Goal: Transaction & Acquisition: Purchase product/service

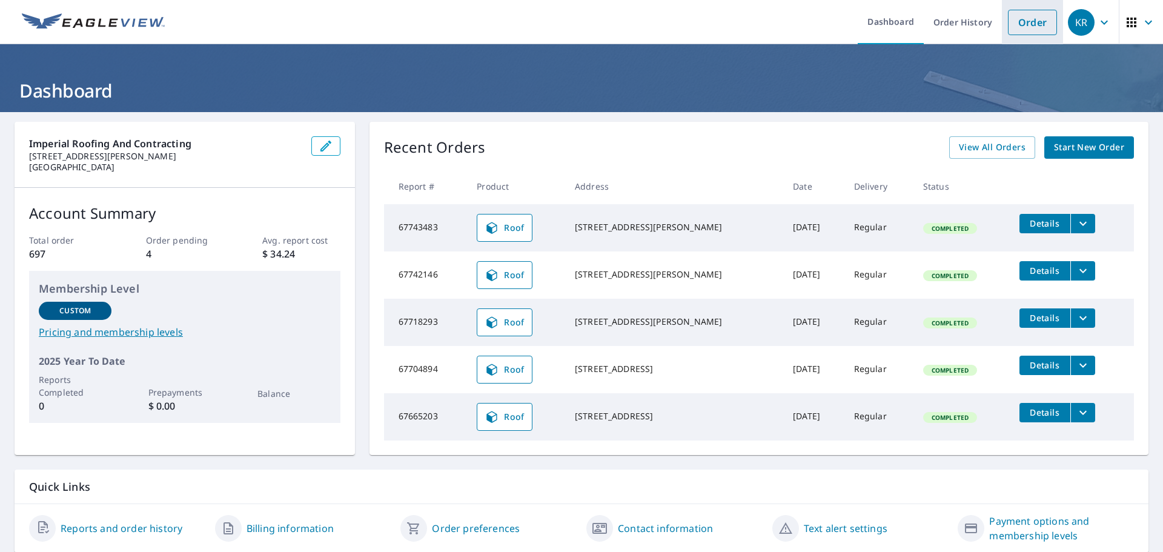
click at [1034, 19] on link "Order" at bounding box center [1032, 22] width 49 height 25
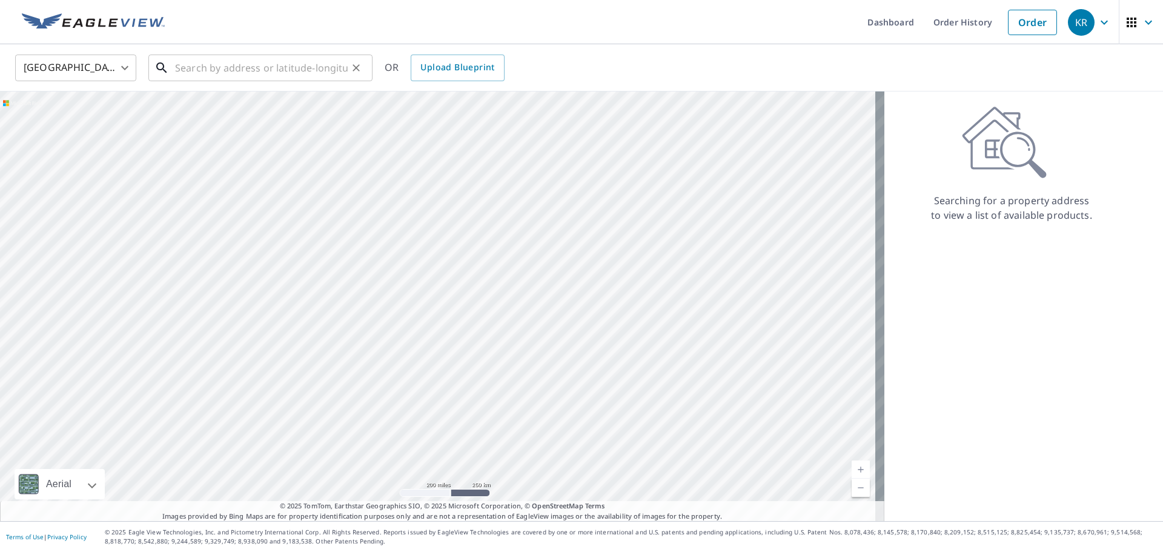
click at [179, 66] on input "text" at bounding box center [261, 68] width 173 height 34
paste input "[STREET_ADDRESS]"
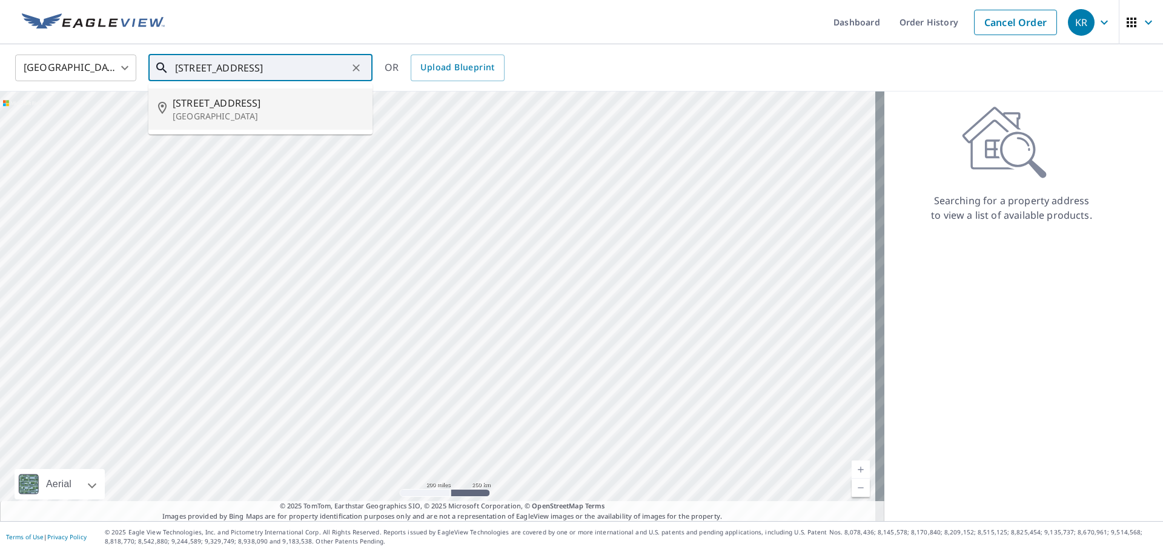
click at [219, 110] on p "[GEOGRAPHIC_DATA]" at bounding box center [268, 116] width 190 height 12
type input "[STREET_ADDRESS]"
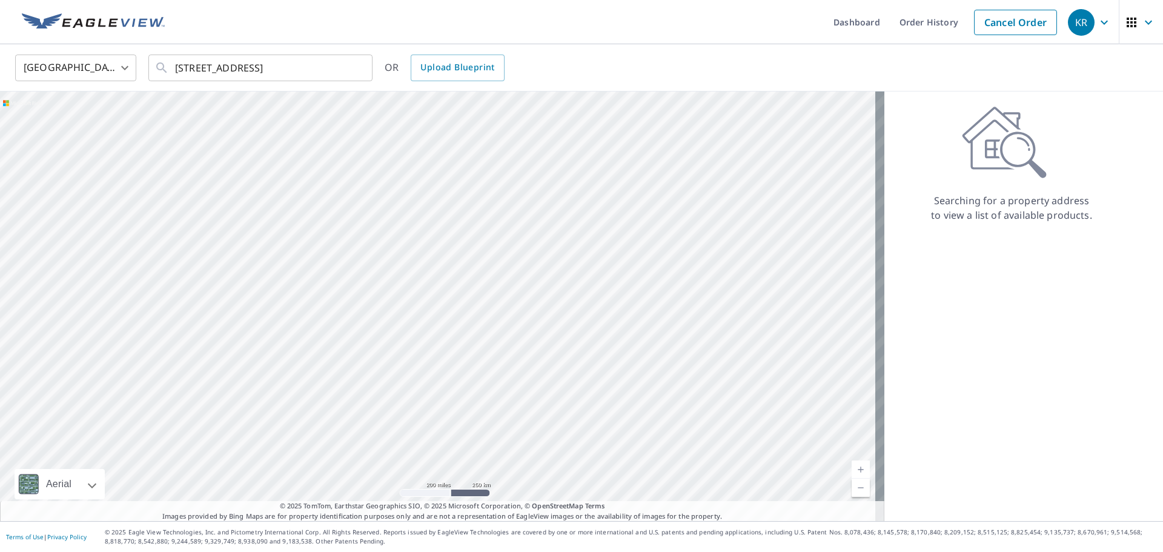
scroll to position [0, 0]
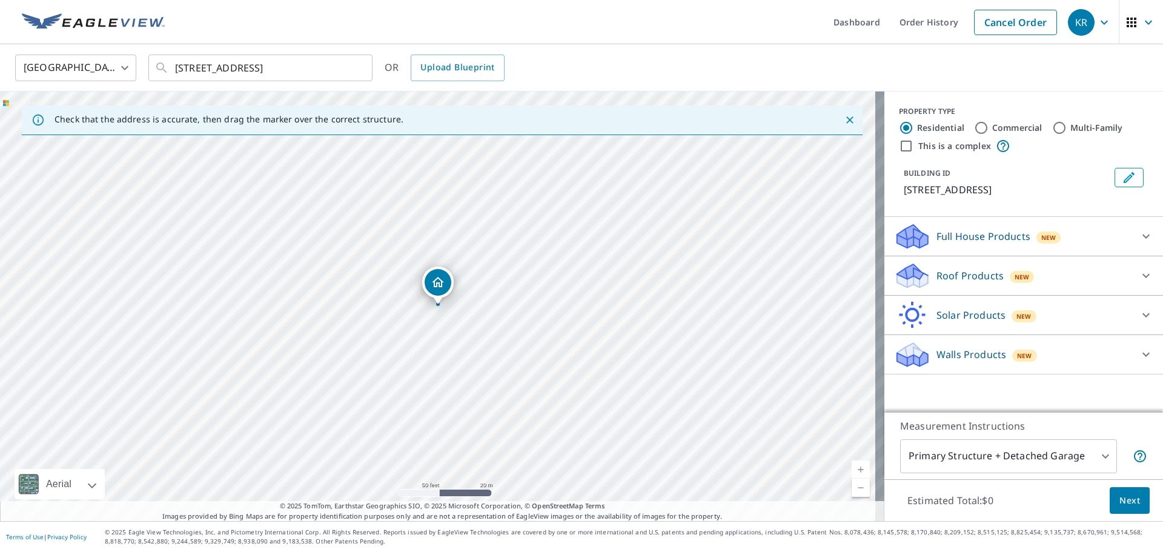
click at [1139, 277] on icon at bounding box center [1146, 275] width 15 height 15
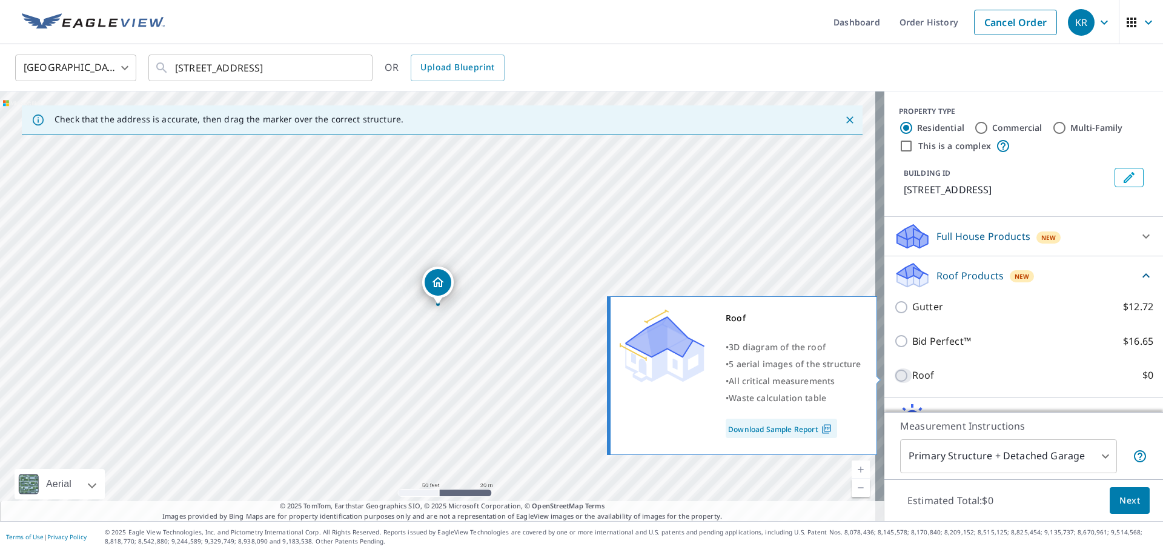
click at [894, 376] on input "Roof $0" at bounding box center [903, 375] width 18 height 15
checkbox input "true"
type input "3"
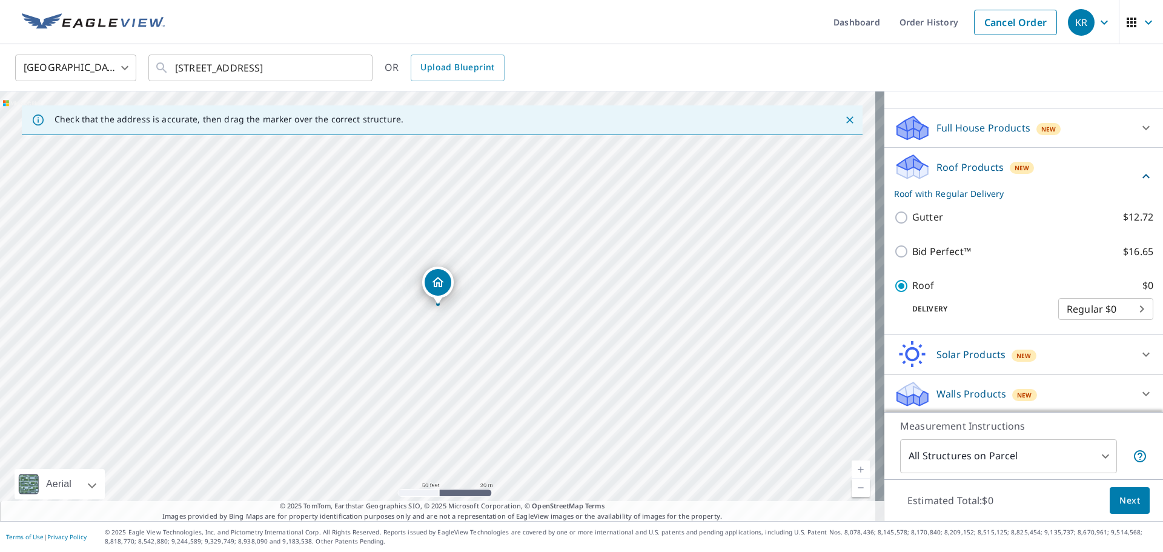
scroll to position [78, 0]
click at [1120, 505] on span "Next" at bounding box center [1129, 500] width 21 height 15
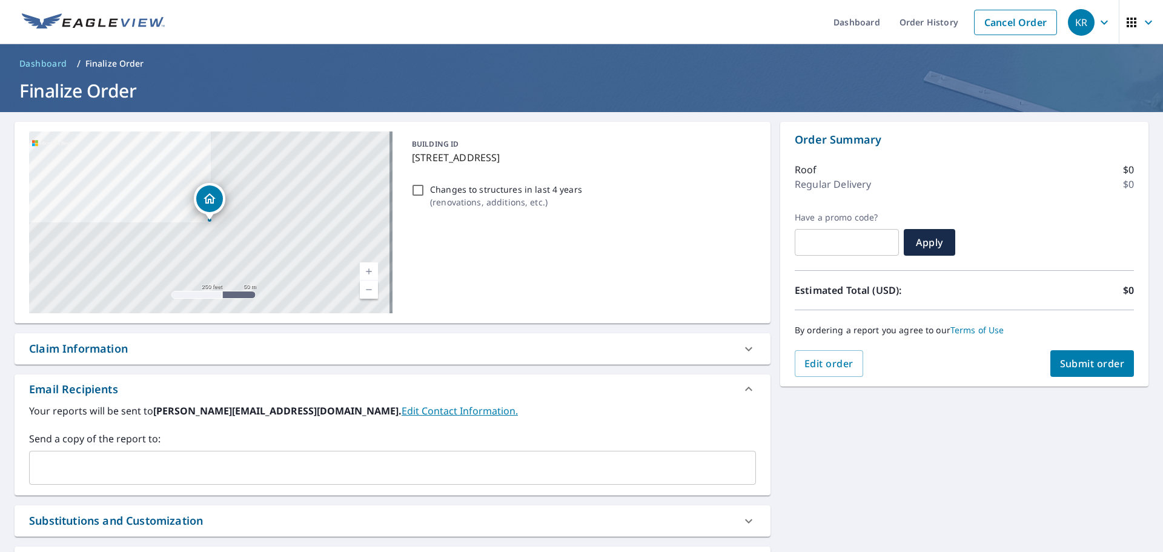
click at [119, 462] on input "text" at bounding box center [384, 467] width 698 height 23
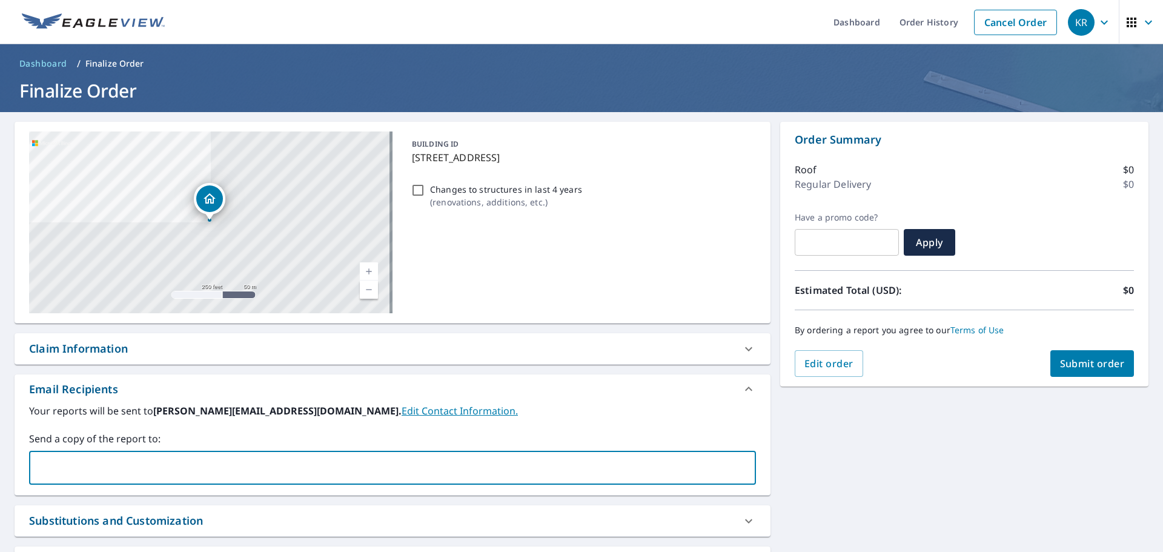
type input "[EMAIL_ADDRESS][DOMAIN_NAME]"
click at [1081, 362] on span "Submit order" at bounding box center [1092, 363] width 65 height 13
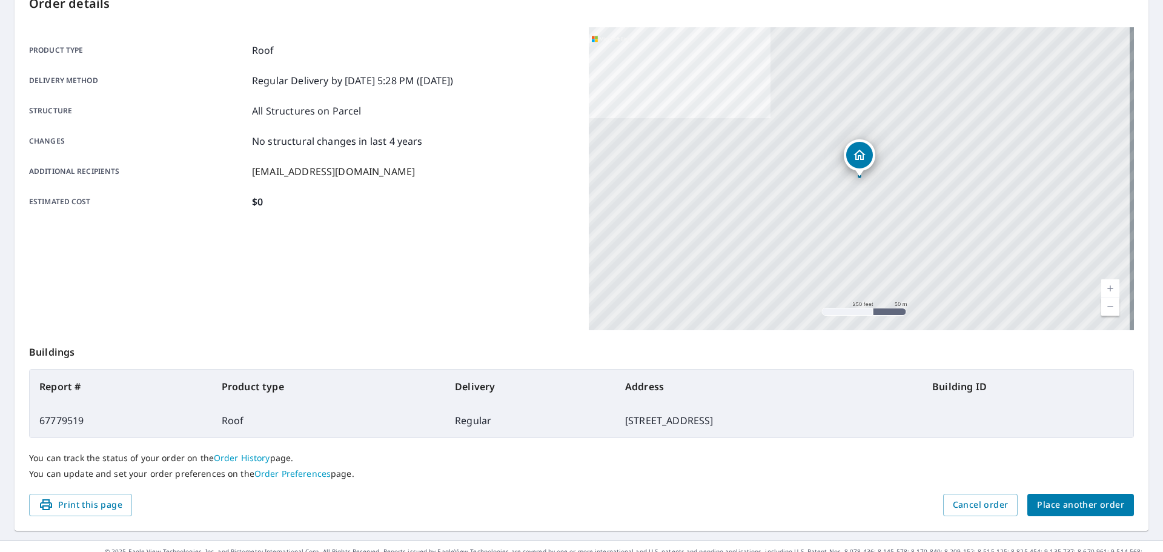
scroll to position [161, 0]
